Goal: Obtain resource: Download file/media

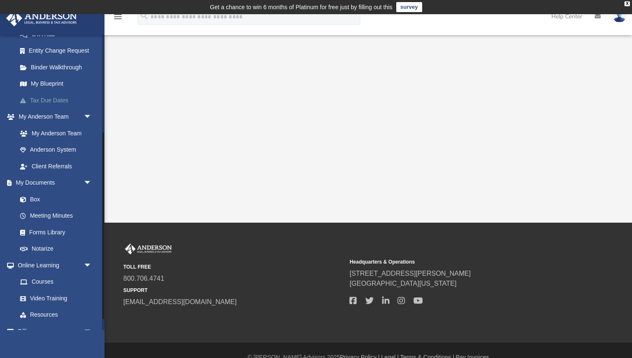
scroll to position [171, 0]
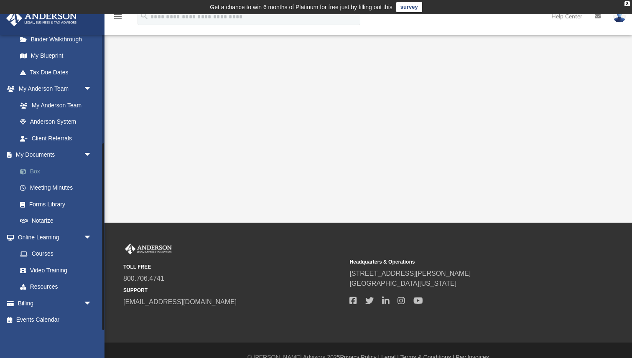
click at [36, 168] on link "Box" at bounding box center [58, 171] width 93 height 17
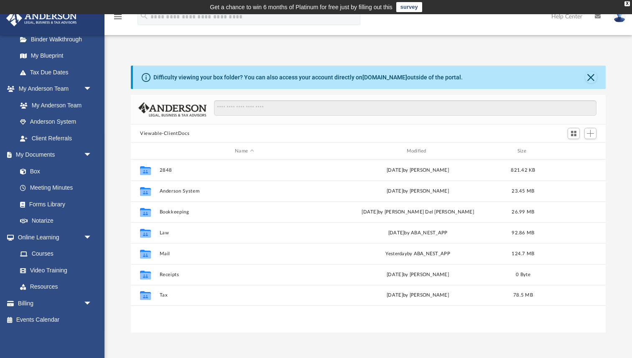
scroll to position [190, 475]
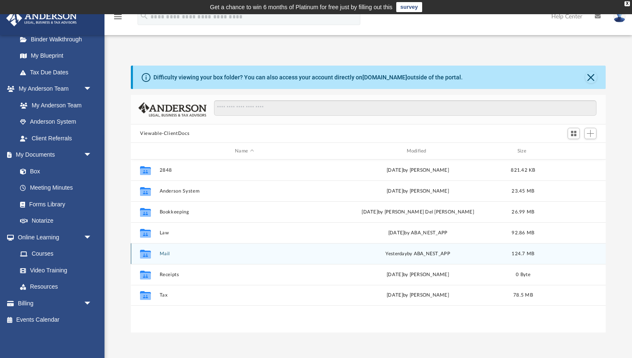
click at [164, 251] on button "Mail" at bounding box center [245, 253] width 170 height 5
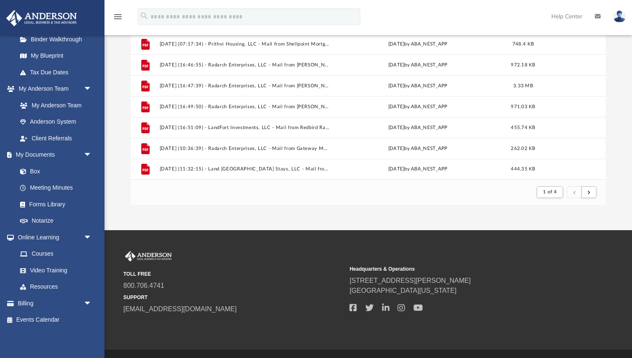
scroll to position [149, 0]
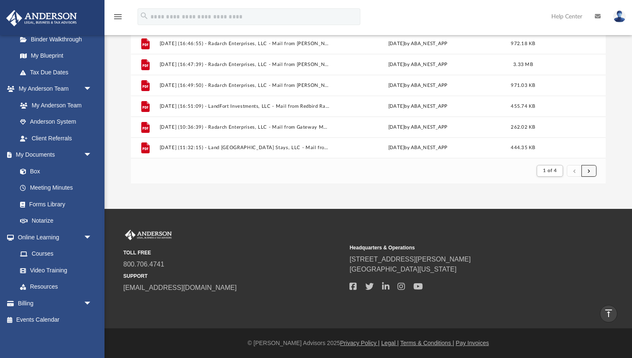
click at [590, 170] on span "submit" at bounding box center [589, 171] width 3 height 5
click at [590, 169] on button "submit" at bounding box center [589, 171] width 15 height 12
click at [590, 169] on span "submit" at bounding box center [589, 171] width 3 height 5
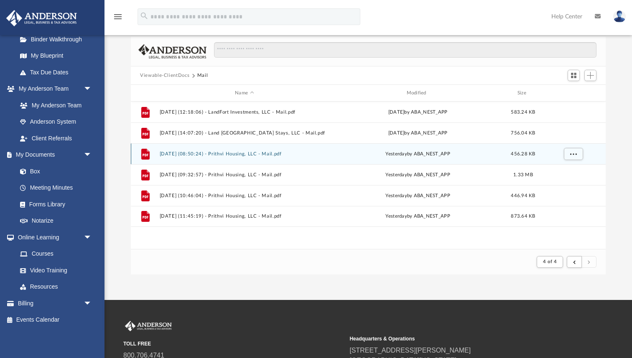
scroll to position [59, 0]
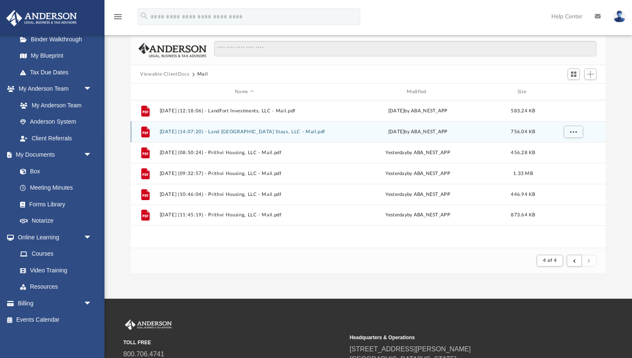
click at [259, 129] on button "[DATE] (14:07:20) - Land [GEOGRAPHIC_DATA] Stays, LLC - Mail.pdf" at bounding box center [245, 131] width 170 height 5
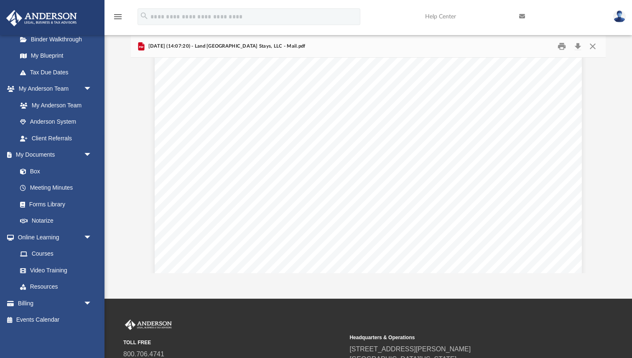
scroll to position [5403, 0]
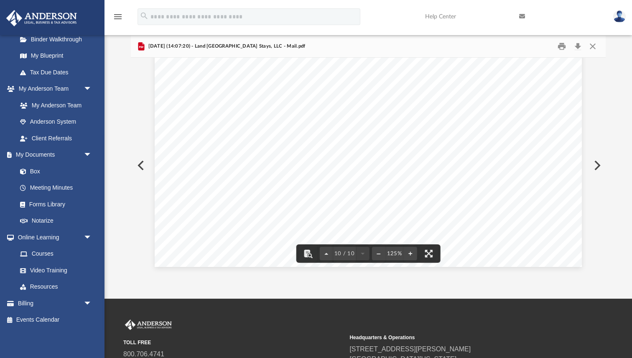
click at [141, 164] on button "Preview" at bounding box center [140, 165] width 18 height 23
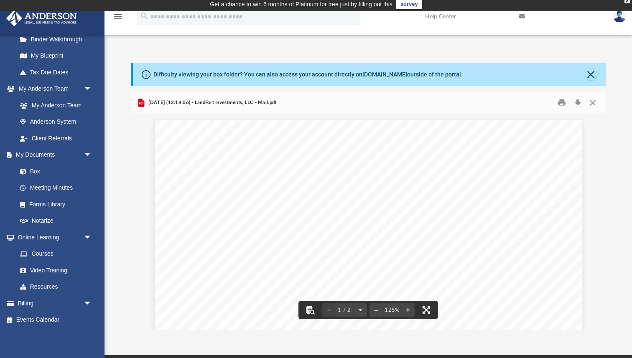
scroll to position [0, 0]
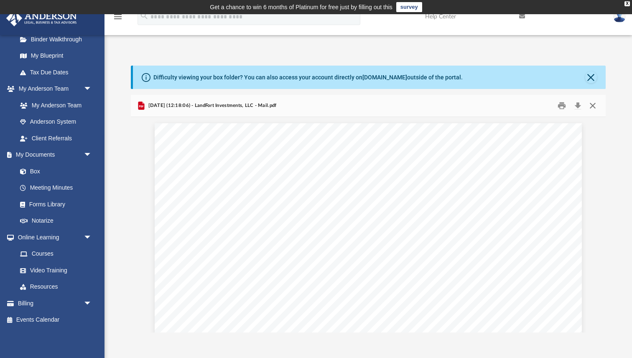
click at [593, 108] on button "Close" at bounding box center [592, 106] width 15 height 13
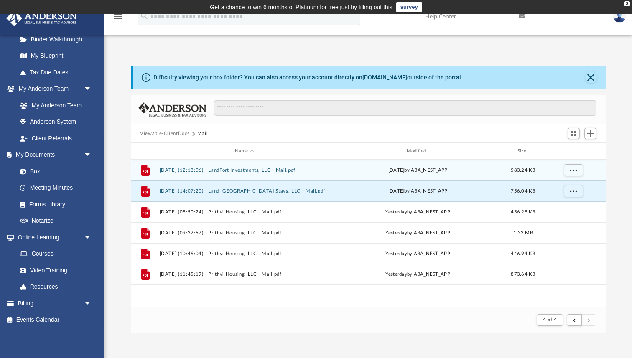
click at [266, 167] on div "File [DATE] (12:18:06) - LandFort Investments, LLC - Mail.pdf [DATE] by ABA_NES…" at bounding box center [368, 170] width 475 height 21
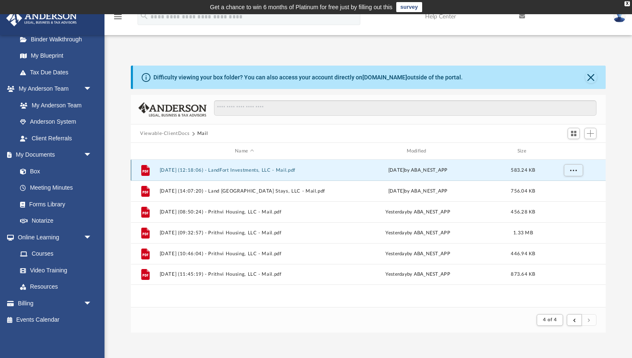
click at [260, 170] on button "[DATE] (12:18:06) - LandFort Investments, LLC - Mail.pdf" at bounding box center [245, 170] width 170 height 5
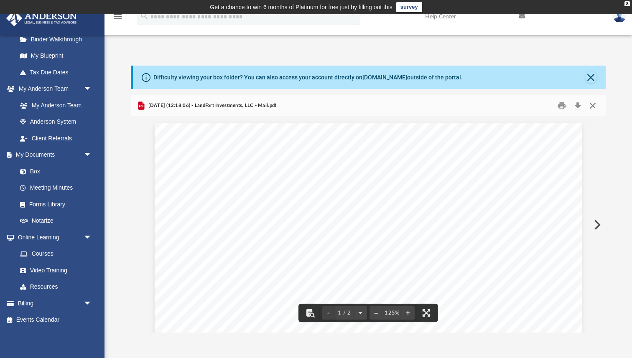
click at [594, 103] on button "Close" at bounding box center [592, 106] width 15 height 13
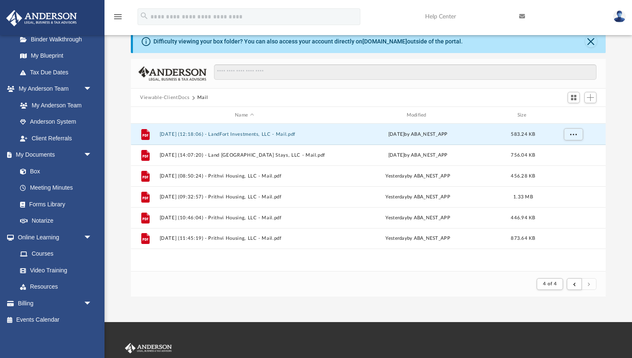
scroll to position [36, 0]
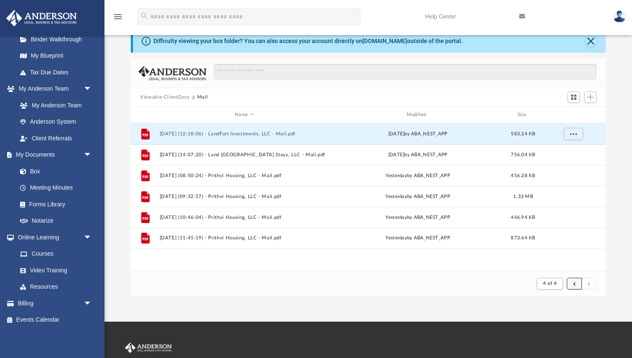
click at [575, 284] on span "submit" at bounding box center [574, 283] width 3 height 5
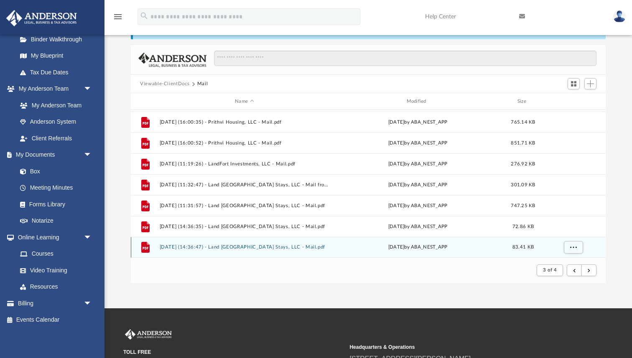
scroll to position [55, 0]
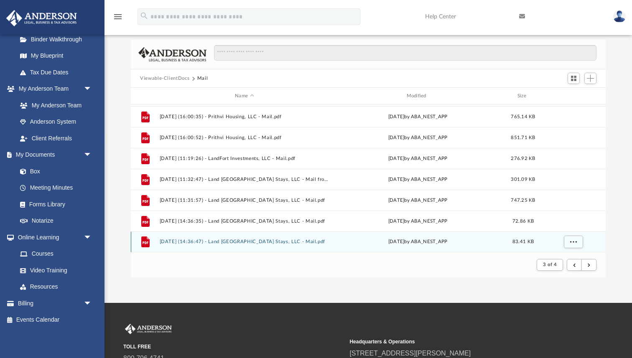
click at [244, 240] on button "[DATE] (14:36:47) - Land [GEOGRAPHIC_DATA] Stays, LLC - Mail.pdf" at bounding box center [245, 241] width 170 height 5
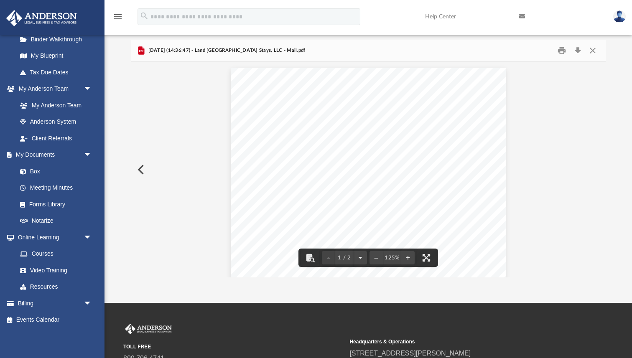
click at [139, 171] on button "Preview" at bounding box center [140, 169] width 18 height 23
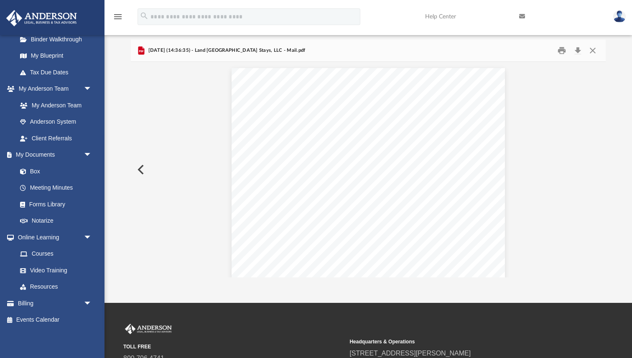
click at [139, 171] on button "Preview" at bounding box center [140, 169] width 18 height 23
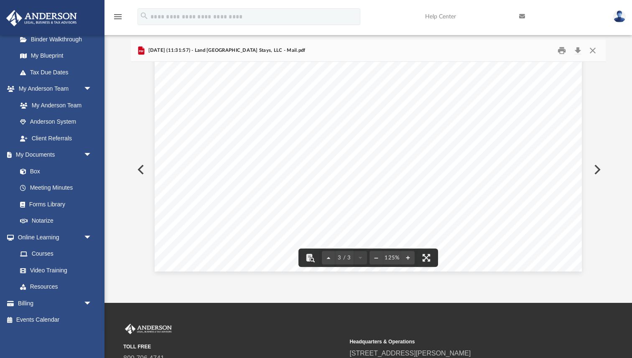
click at [142, 170] on button "Preview" at bounding box center [140, 169] width 18 height 23
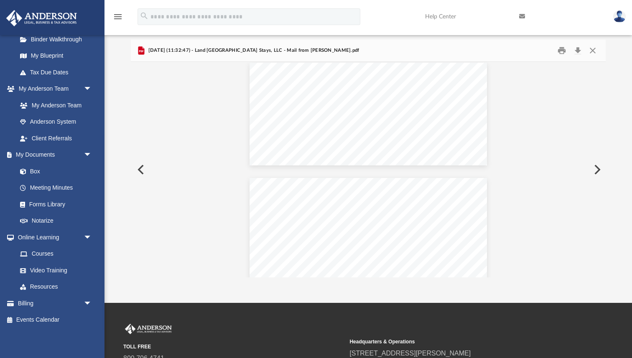
scroll to position [241, 0]
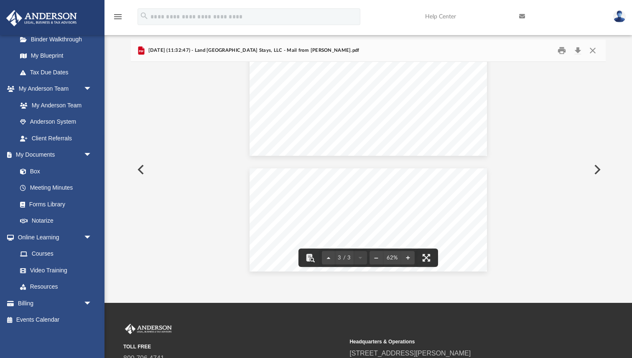
click at [143, 167] on button "Preview" at bounding box center [140, 169] width 18 height 23
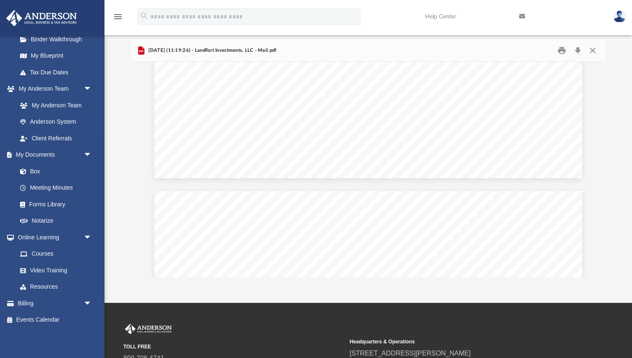
scroll to position [437, 0]
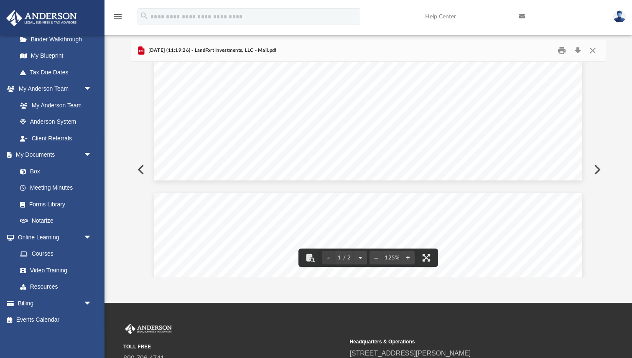
click at [140, 170] on button "Preview" at bounding box center [140, 169] width 18 height 23
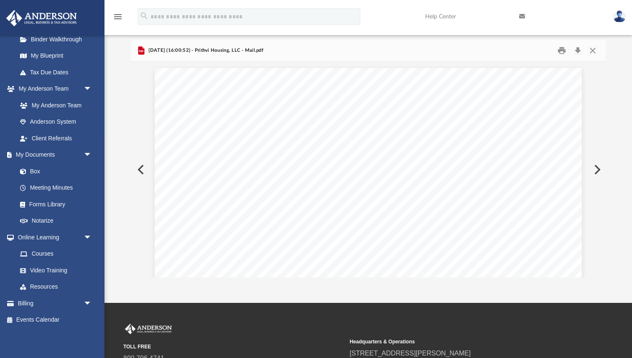
click at [142, 167] on button "Preview" at bounding box center [140, 169] width 18 height 23
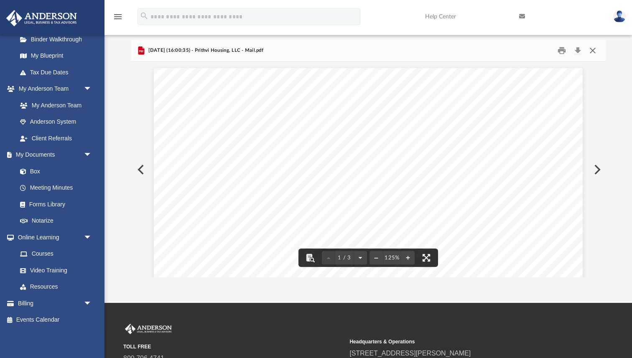
click at [594, 50] on button "Close" at bounding box center [592, 50] width 15 height 13
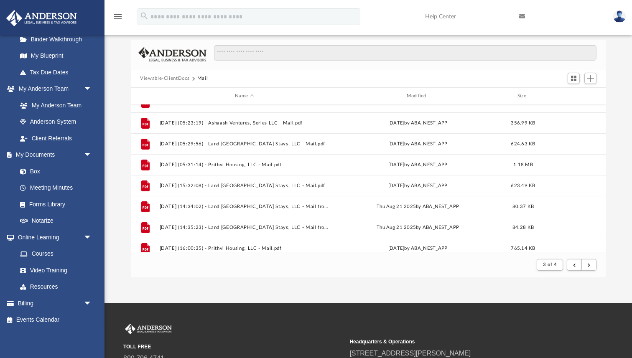
scroll to position [764, 0]
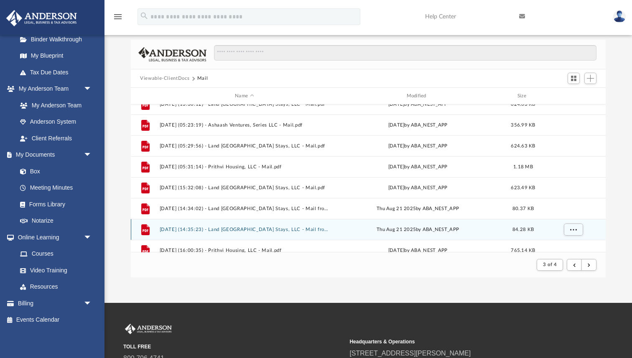
click at [283, 227] on button "[DATE] (14:35:23) - Land [GEOGRAPHIC_DATA] Stays, LLC - Mail from [PERSON_NAME]…" at bounding box center [245, 229] width 170 height 5
